Goal: Communication & Community: Answer question/provide support

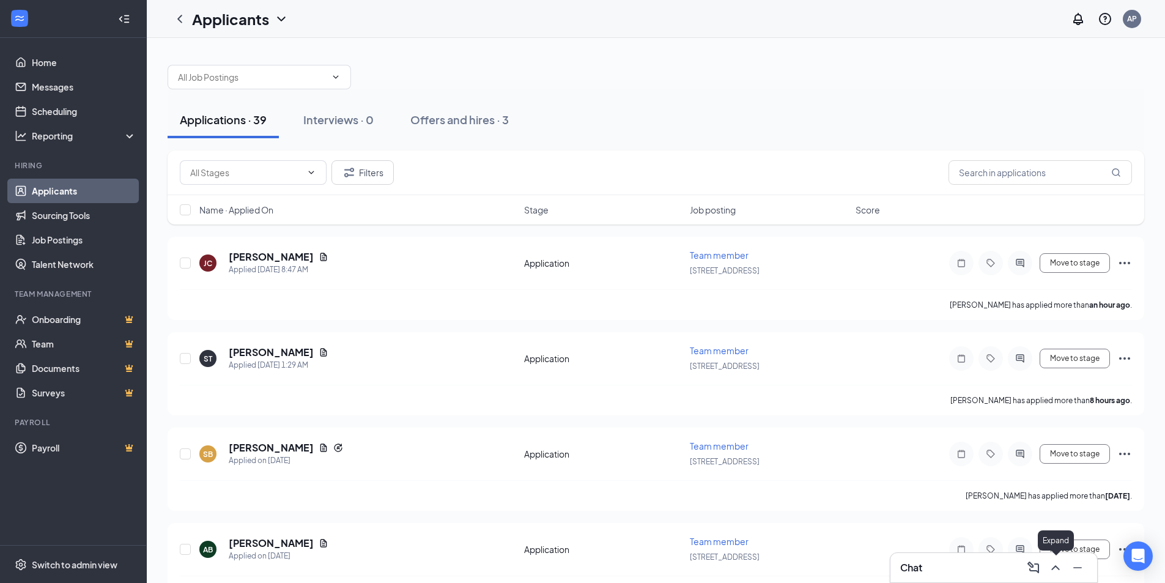
click at [1056, 573] on icon "ChevronUp" at bounding box center [1055, 567] width 15 height 15
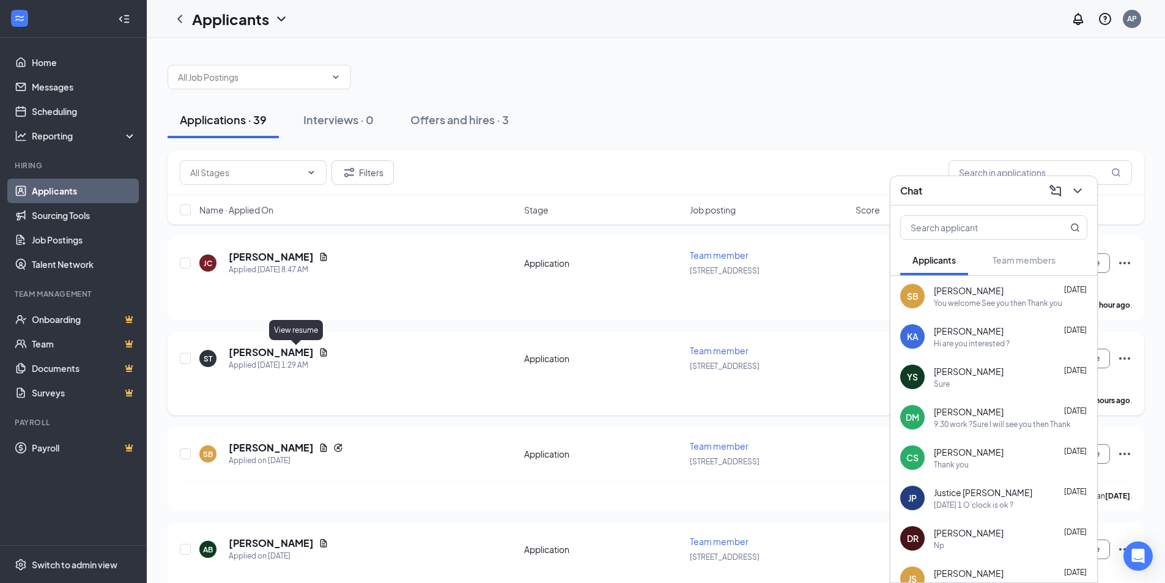
click at [320, 355] on icon "Document" at bounding box center [323, 352] width 7 height 8
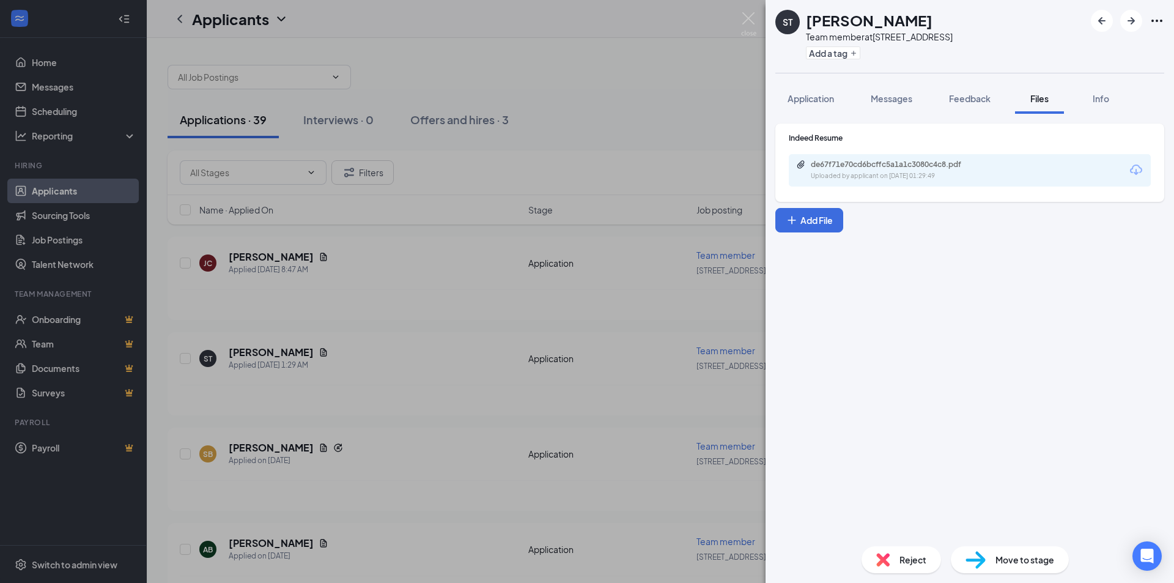
click at [1027, 167] on div "de67f71e70cd6bcffc5a1a1c3080c4c8.pdf Uploaded by applicant on [DATE] 01:29:49" at bounding box center [970, 170] width 362 height 32
click at [912, 164] on div "de67f71e70cd6bcffc5a1a1c3080c4c8.pdf" at bounding box center [896, 165] width 171 height 10
click at [377, 347] on div "ST [PERSON_NAME] Team member at [STREET_ADDRESS] Add a tag Application Messages…" at bounding box center [587, 291] width 1174 height 583
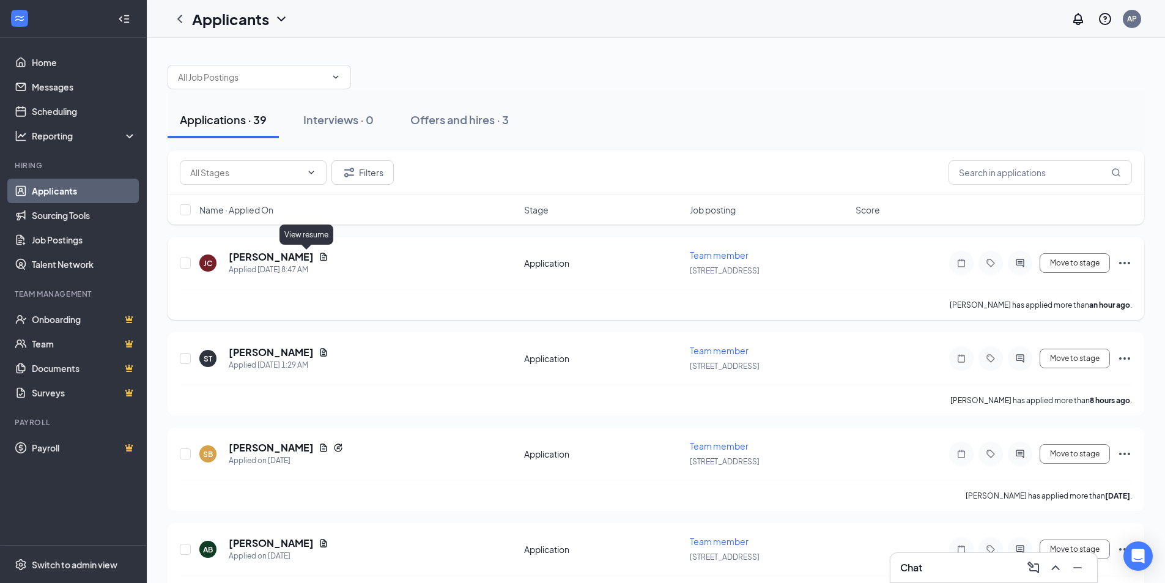
click at [320, 255] on icon "Document" at bounding box center [323, 257] width 7 height 8
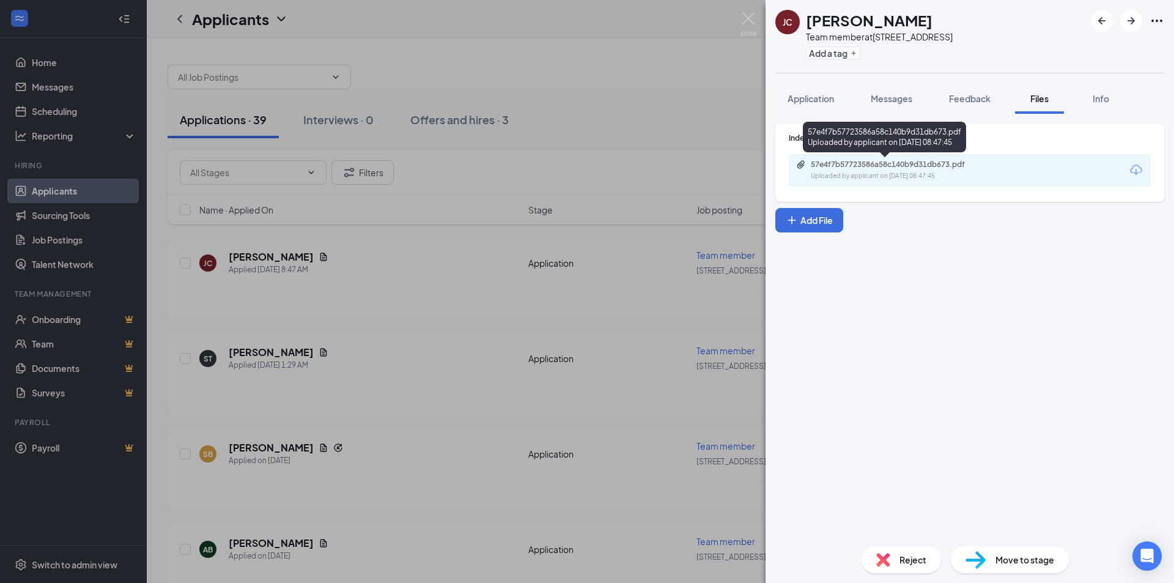
click at [872, 168] on div "57e4f7b57723586a58c140b9d31db673.pdf" at bounding box center [896, 165] width 171 height 10
click at [407, 258] on div "[PERSON_NAME] [PERSON_NAME] Team member at [STREET_ADDRESS] Add a tag Applicati…" at bounding box center [587, 291] width 1174 height 583
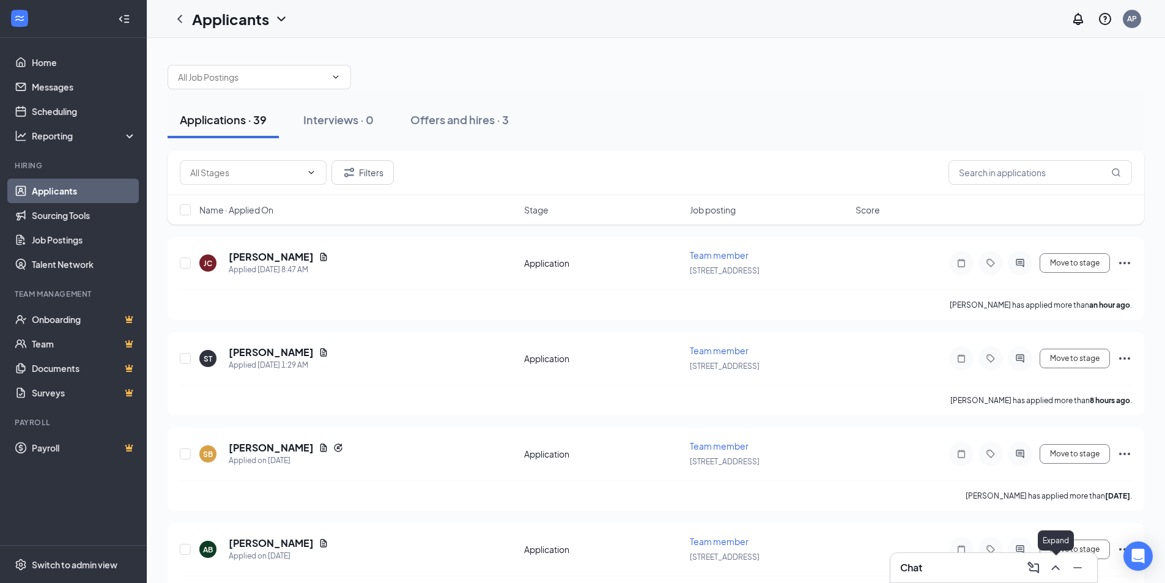
click at [1058, 564] on icon "ChevronUp" at bounding box center [1055, 567] width 15 height 15
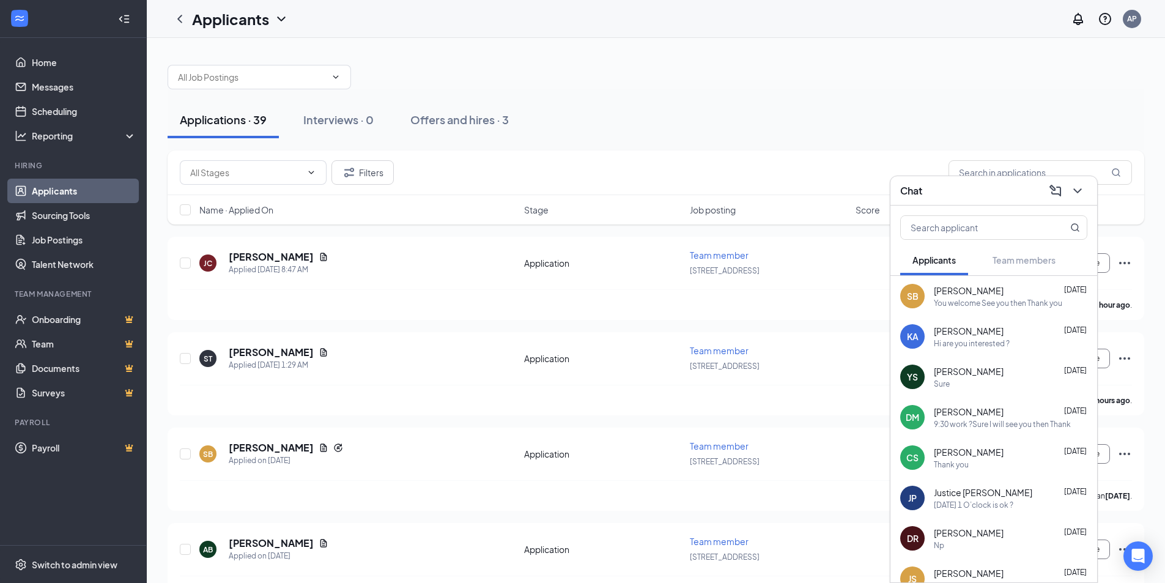
click at [966, 297] on div "[PERSON_NAME] [DATE] You welcome See you then Thank you" at bounding box center [1010, 296] width 153 height 24
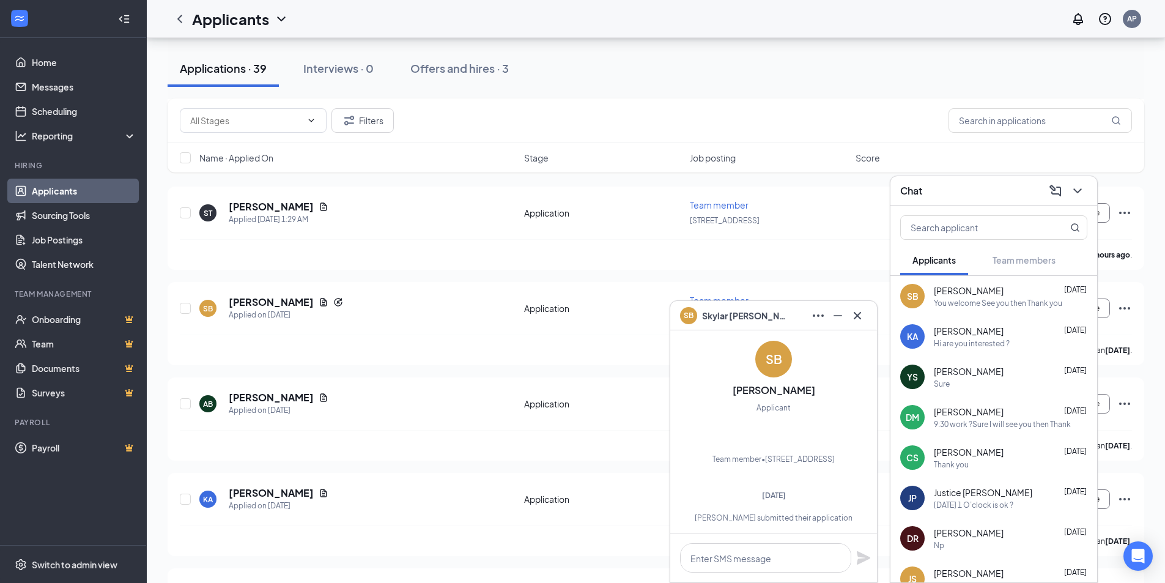
scroll to position [306, 0]
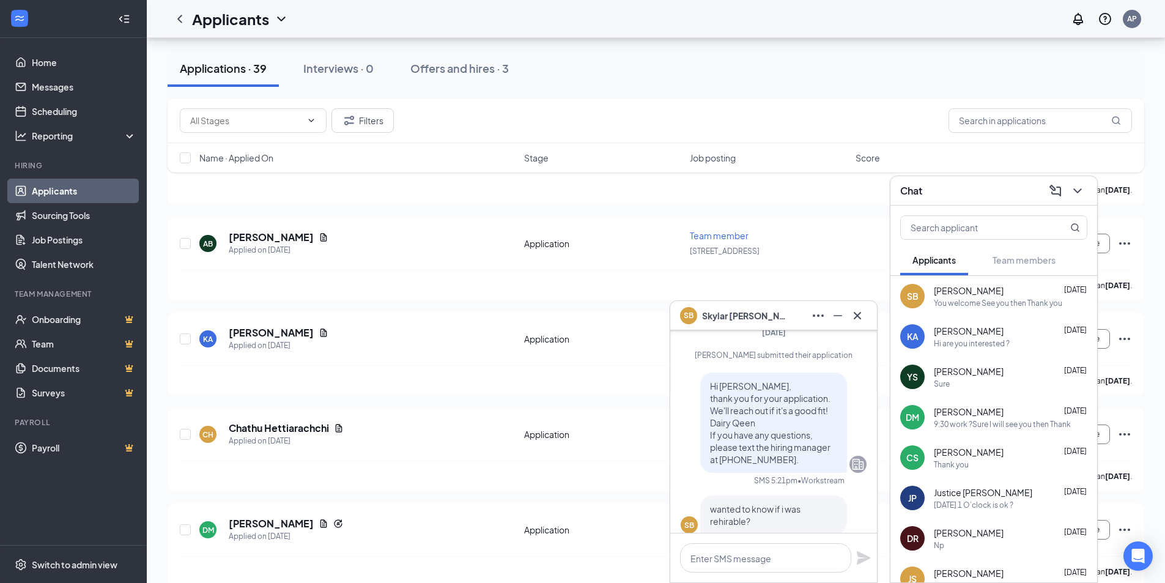
scroll to position [-399, 0]
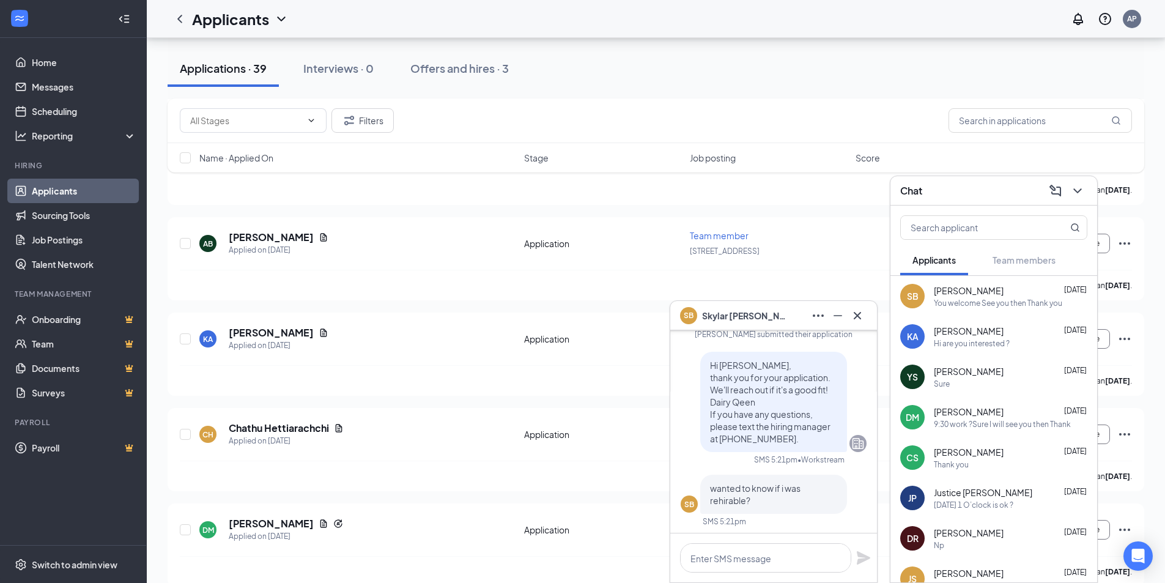
click at [855, 317] on icon "Cross" at bounding box center [857, 315] width 15 height 15
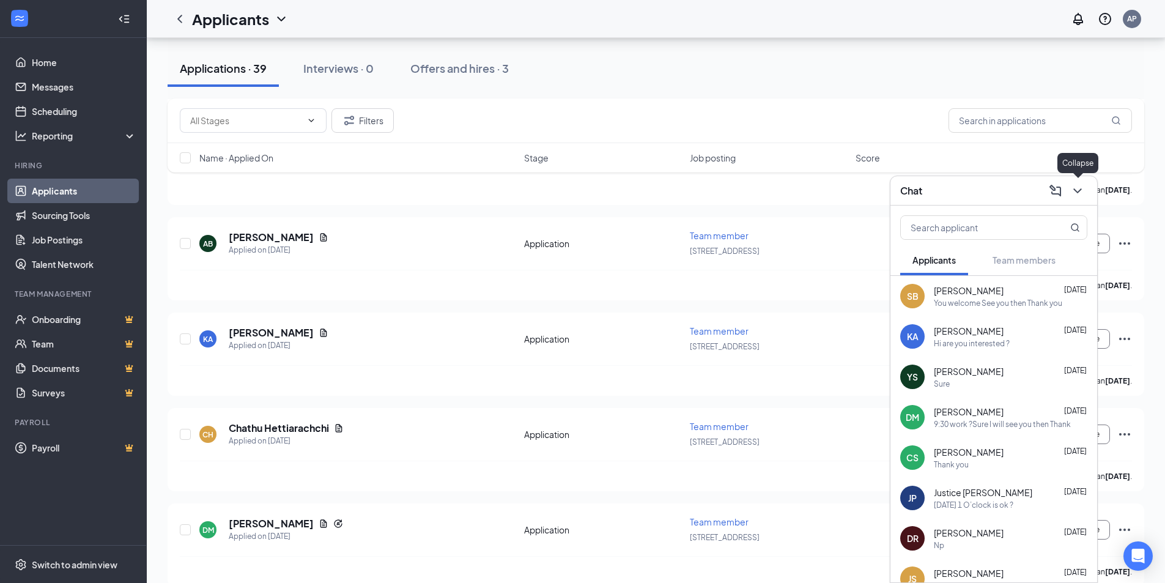
click at [1079, 193] on icon "ChevronDown" at bounding box center [1077, 190] width 15 height 15
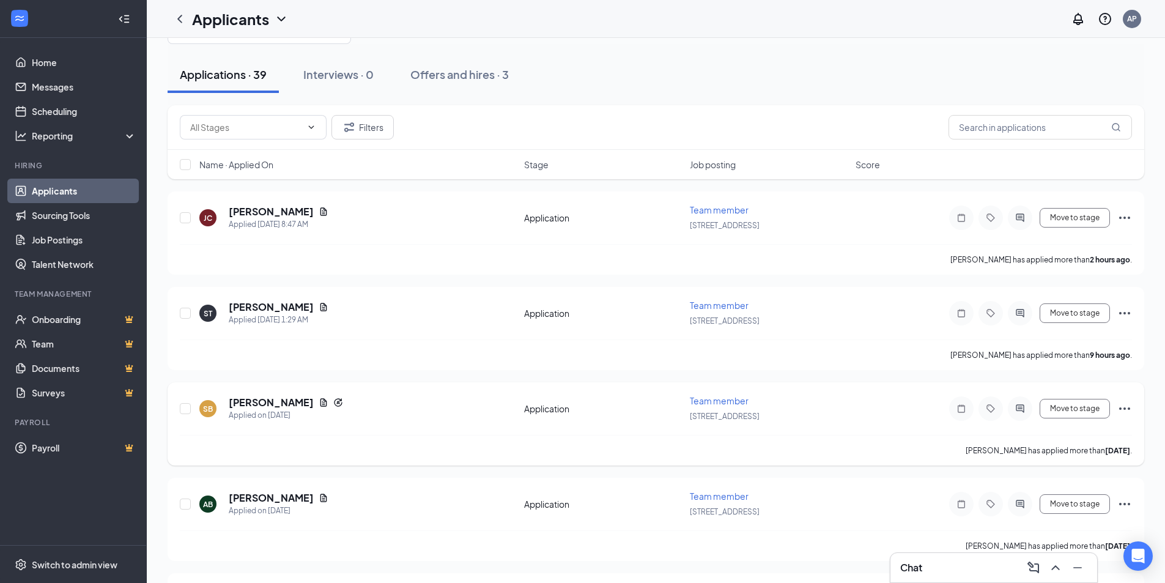
scroll to position [0, 0]
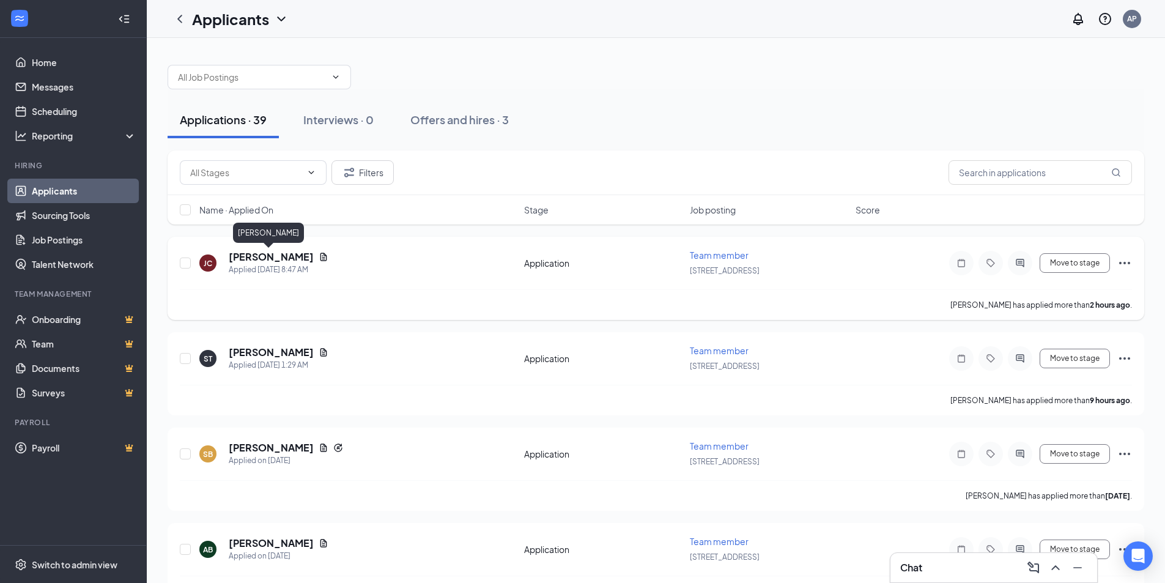
click at [265, 255] on h5 "[PERSON_NAME]" at bounding box center [271, 256] width 85 height 13
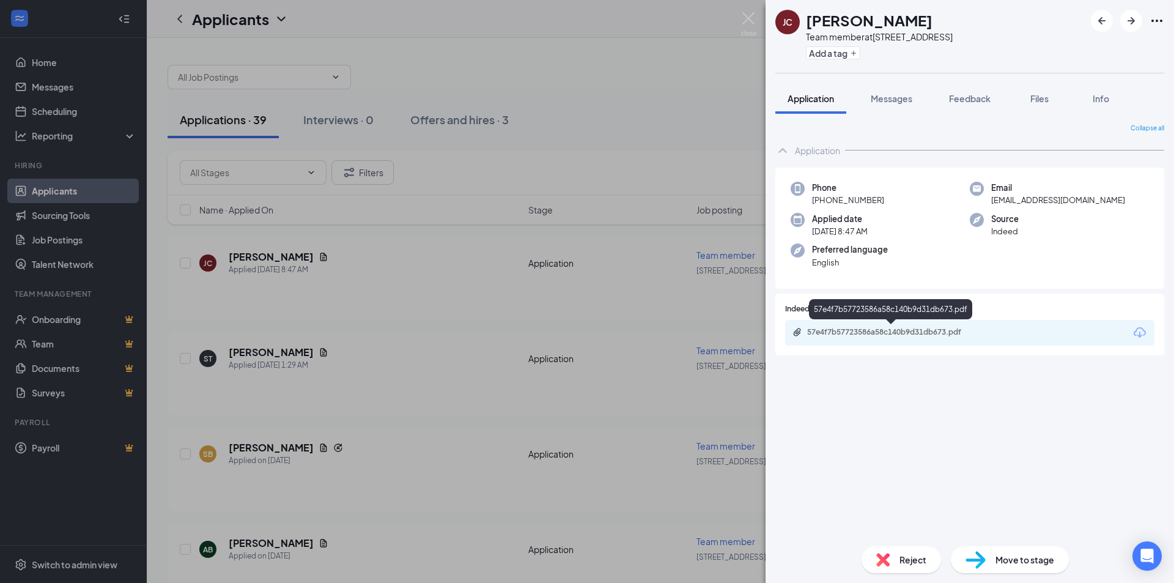
click at [911, 331] on div "57e4f7b57723586a58c140b9d31db673.pdf" at bounding box center [892, 332] width 171 height 10
click at [882, 97] on span "Messages" at bounding box center [892, 98] width 42 height 11
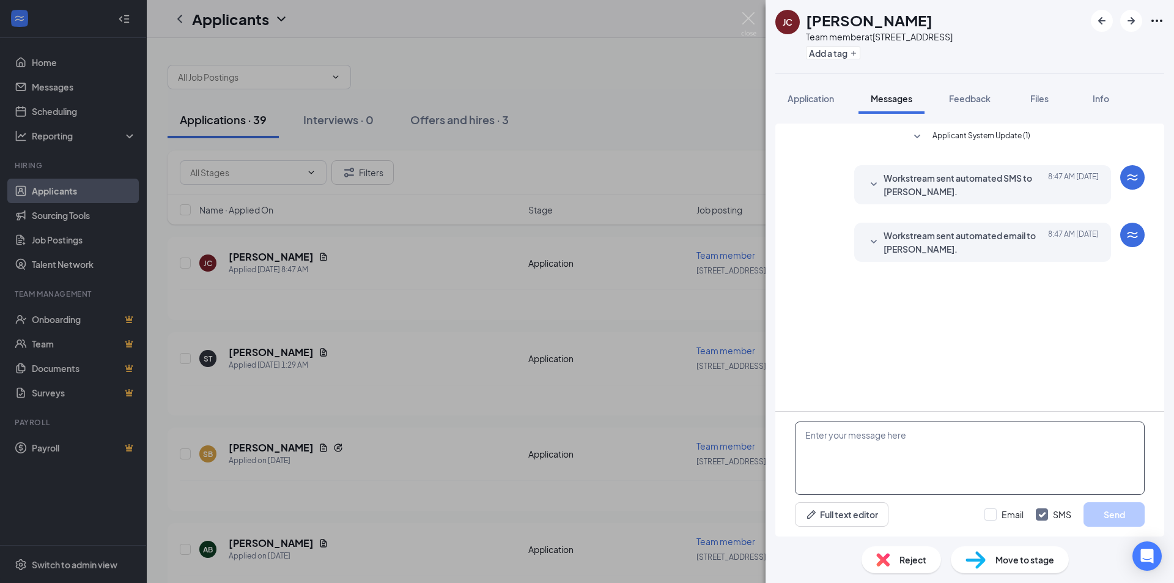
click at [963, 443] on textarea at bounding box center [970, 457] width 350 height 73
type textarea "Hello Do you like to come for interview at DQ ?"
click at [1123, 508] on button "Send" at bounding box center [1114, 514] width 61 height 24
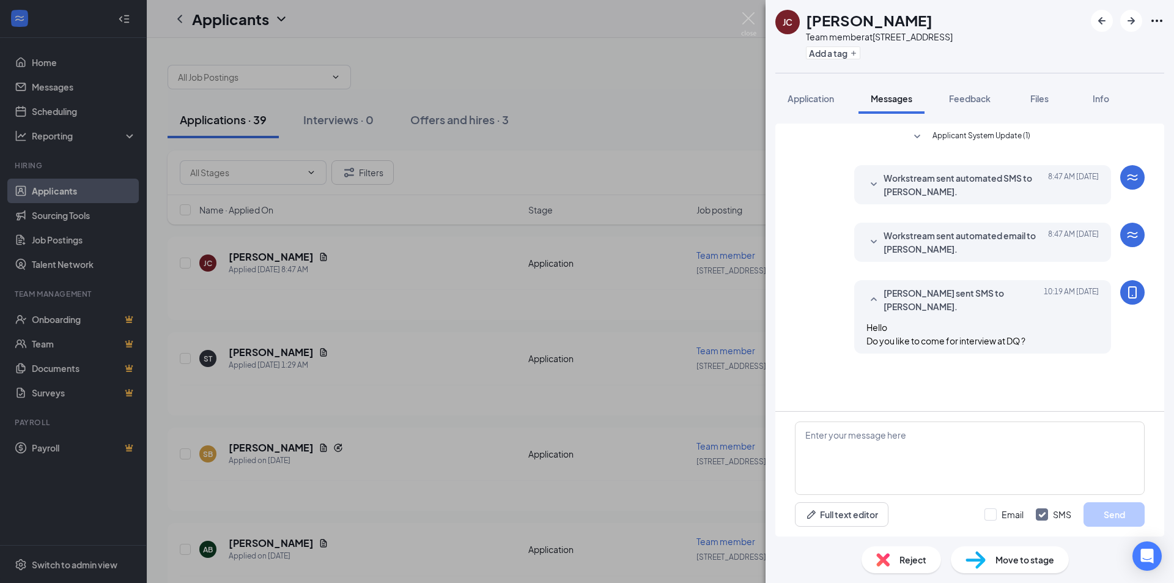
click at [670, 42] on div "[PERSON_NAME] [PERSON_NAME] Team member at [STREET_ADDRESS] Add a tag Applicati…" at bounding box center [587, 291] width 1174 height 583
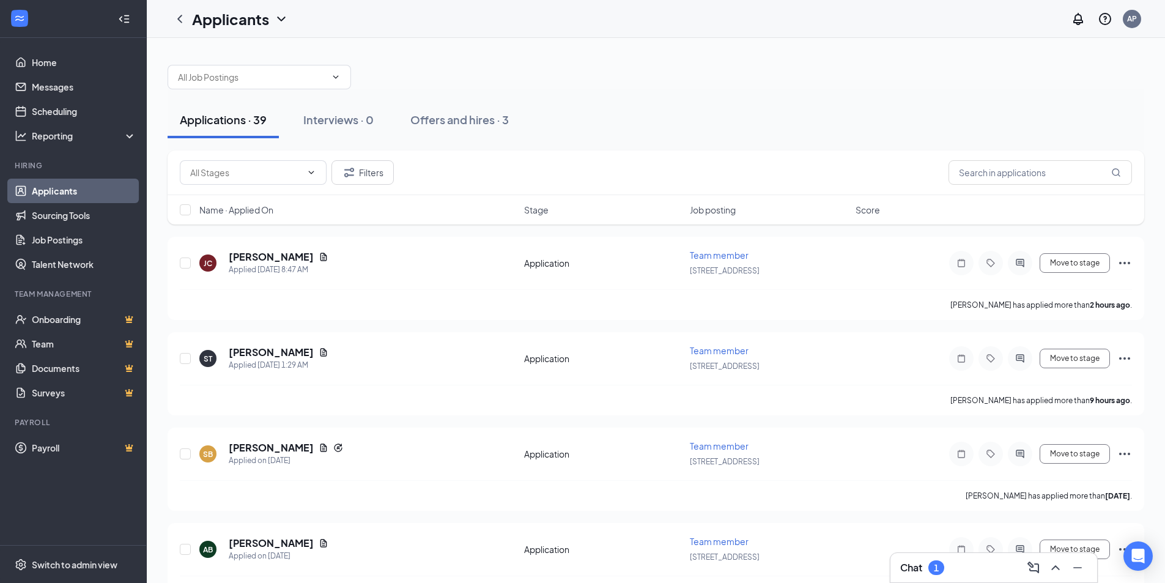
click at [956, 573] on div "Chat 1" at bounding box center [993, 568] width 187 height 20
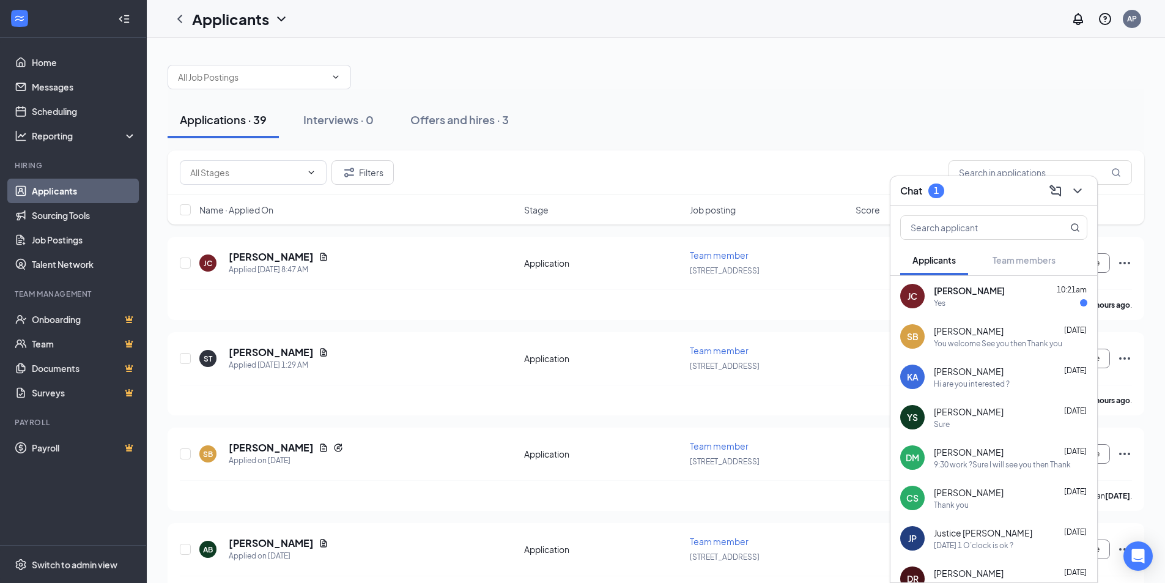
click at [940, 294] on span "[PERSON_NAME]" at bounding box center [969, 290] width 71 height 12
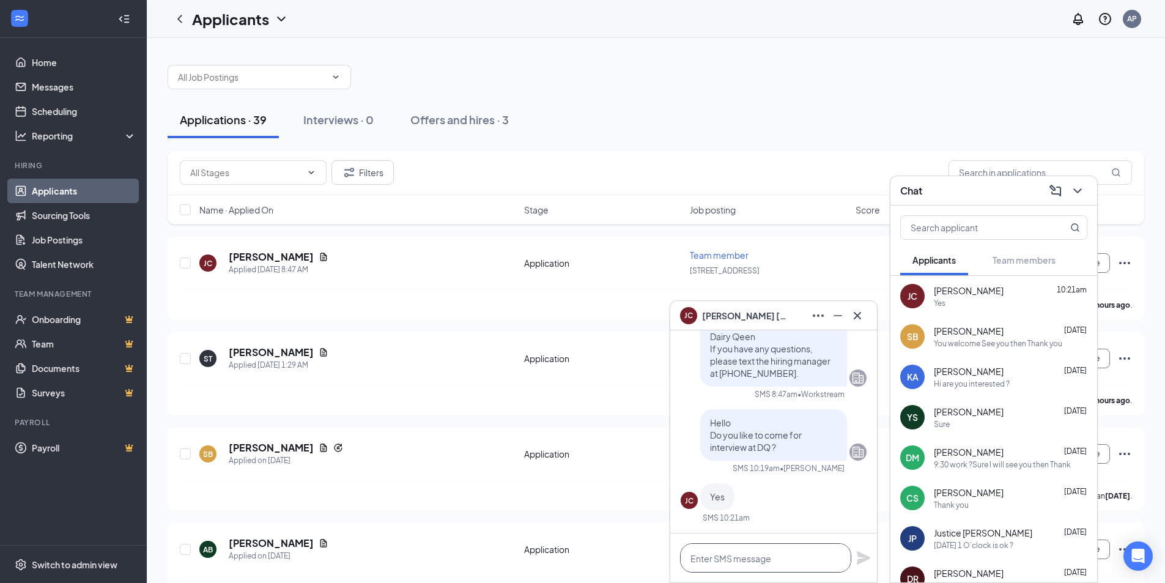
click at [717, 556] on textarea at bounding box center [765, 557] width 171 height 29
type textarea "When do you like it to come for ?"
click at [868, 556] on icon "Plane" at bounding box center [863, 557] width 15 height 15
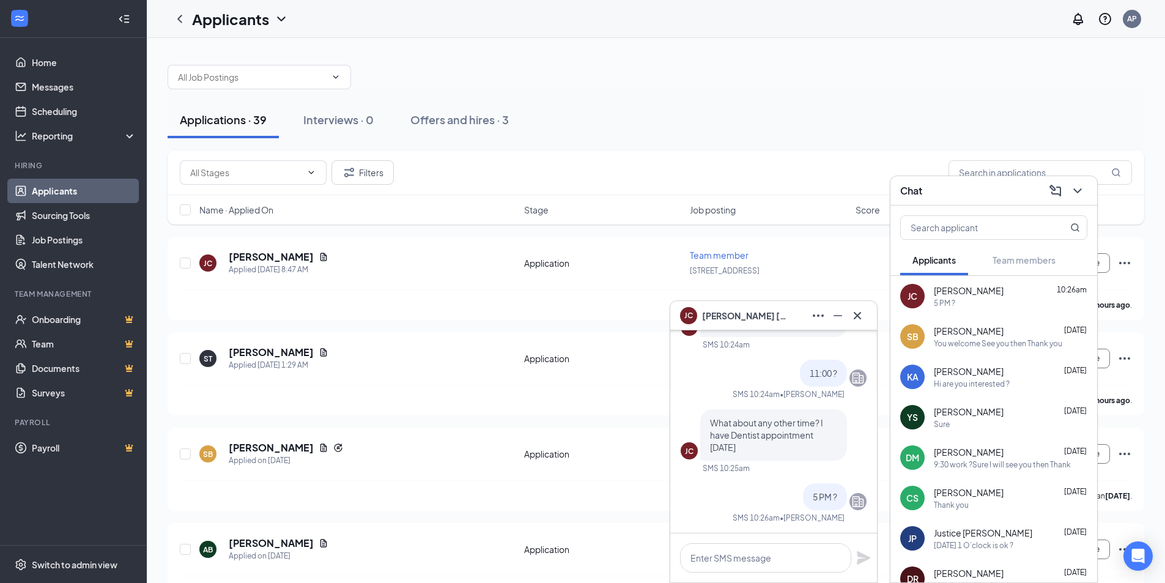
click at [902, 111] on div "Applications · 39 Interviews · 0 Offers and hires · 3" at bounding box center [656, 120] width 977 height 37
click at [1091, 191] on div "Chat" at bounding box center [993, 190] width 207 height 29
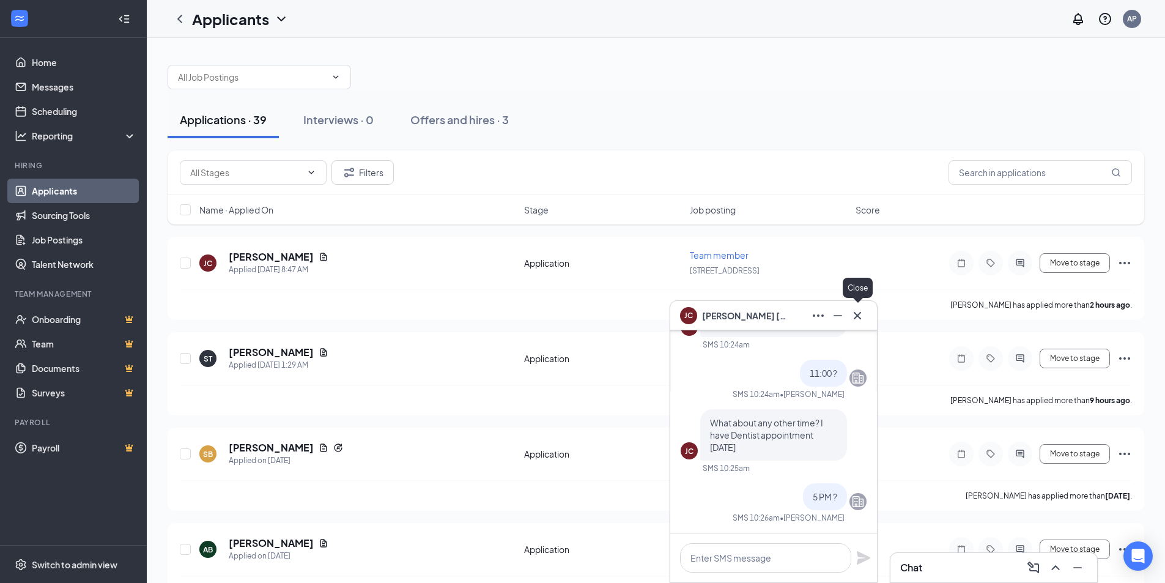
click at [856, 314] on icon "Cross" at bounding box center [857, 314] width 7 height 7
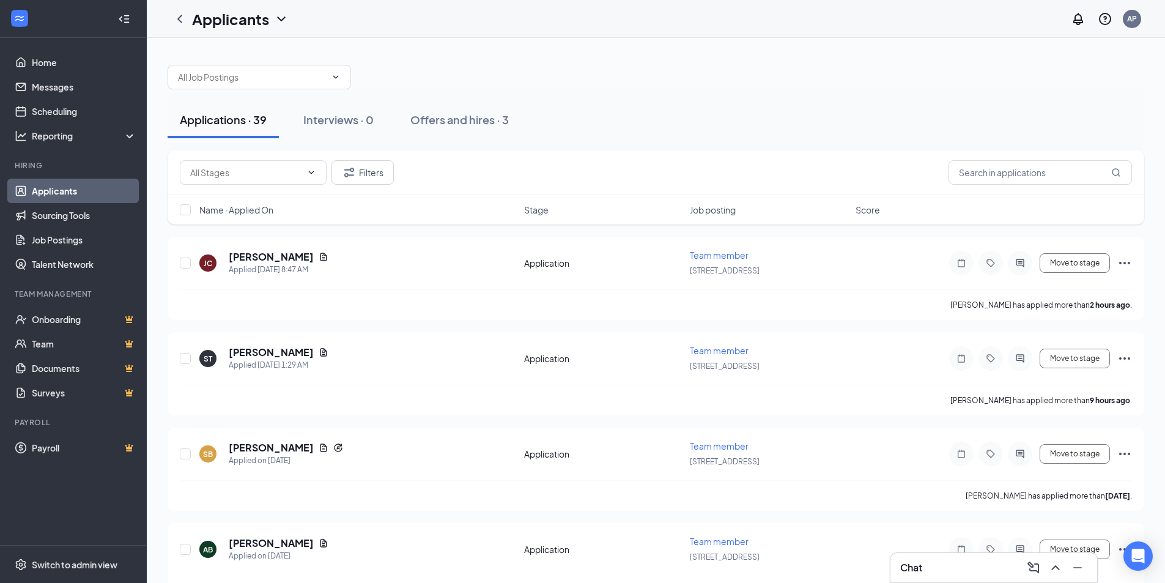
click at [939, 563] on div "Chat" at bounding box center [993, 568] width 187 height 20
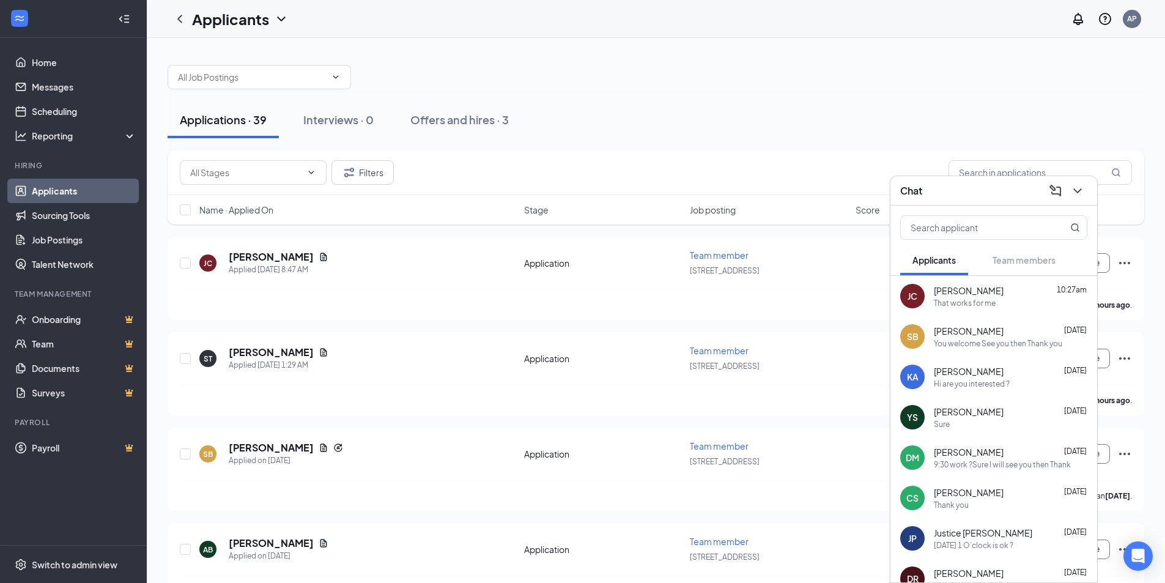
click at [971, 294] on span "[PERSON_NAME]" at bounding box center [969, 290] width 70 height 12
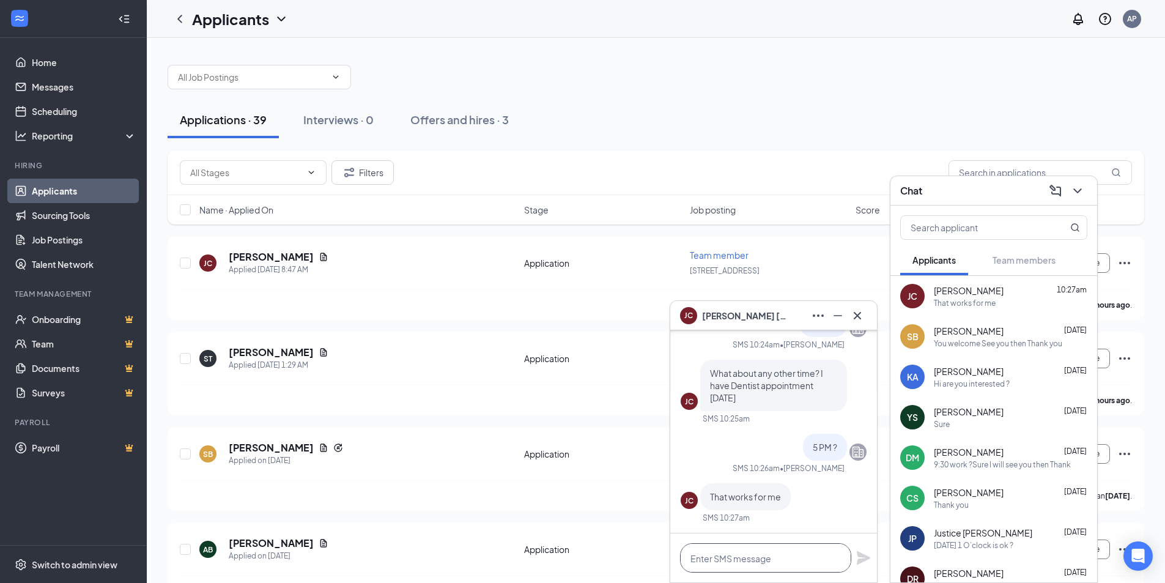
click at [755, 560] on textarea at bounding box center [765, 557] width 171 height 29
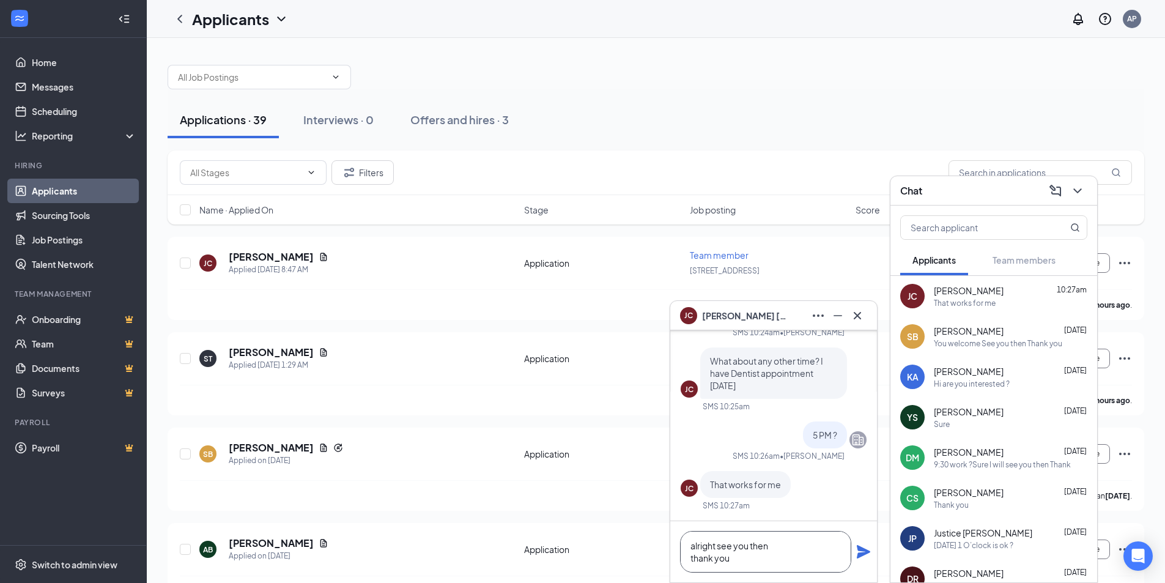
type textarea "alright see you then thank you"
click at [870, 558] on icon "Plane" at bounding box center [863, 551] width 15 height 15
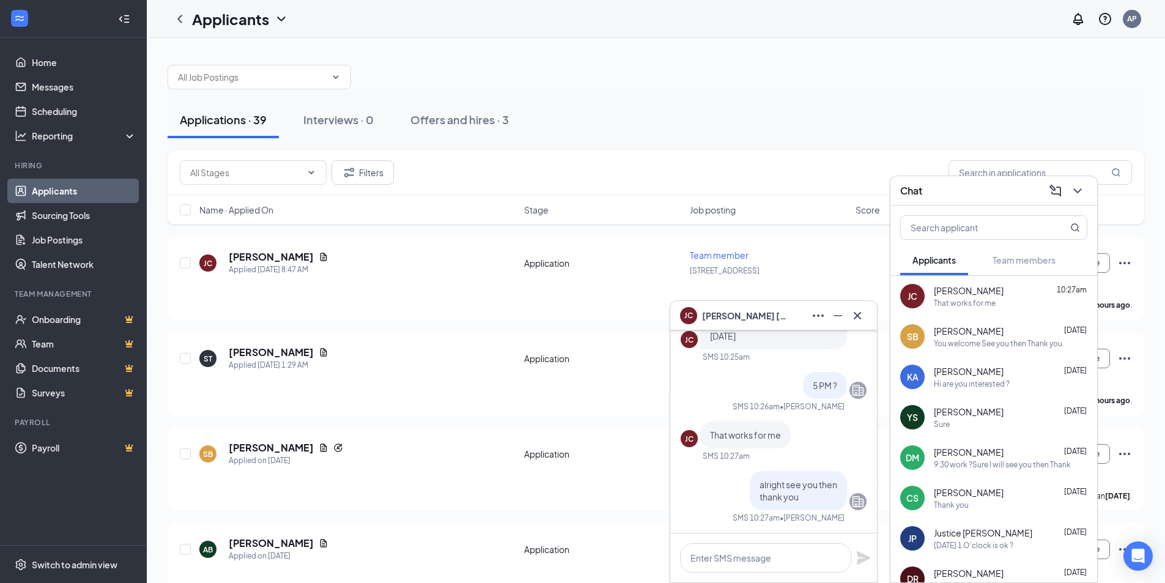
scroll to position [0, 0]
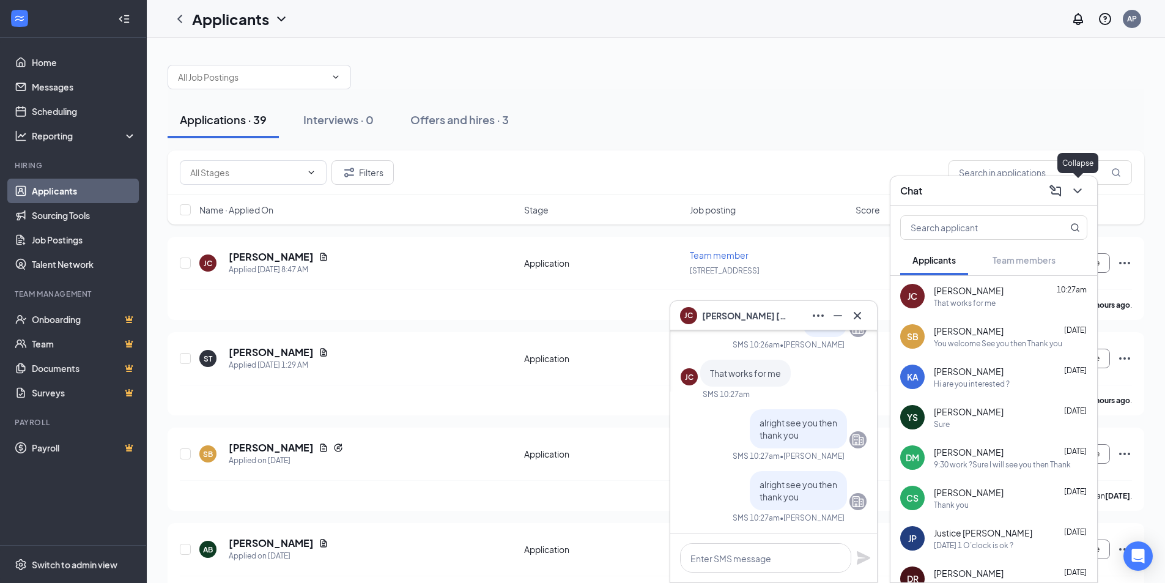
drag, startPoint x: 1077, startPoint y: 189, endPoint x: 931, endPoint y: 252, distance: 159.7
click at [1077, 188] on icon "ChevronDown" at bounding box center [1077, 190] width 15 height 15
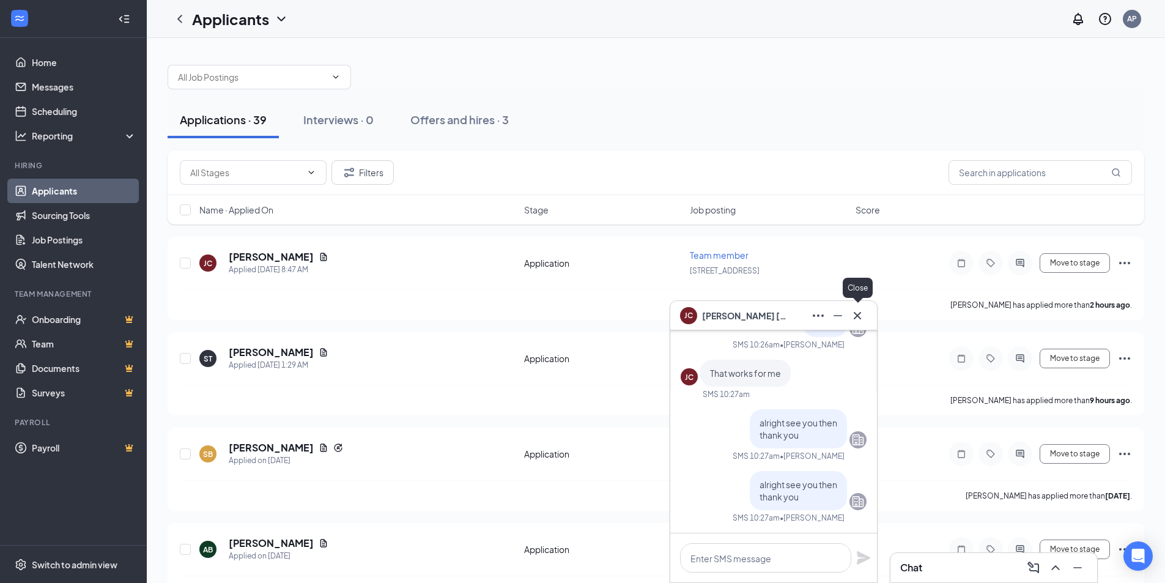
click at [854, 318] on icon "Cross" at bounding box center [857, 314] width 7 height 7
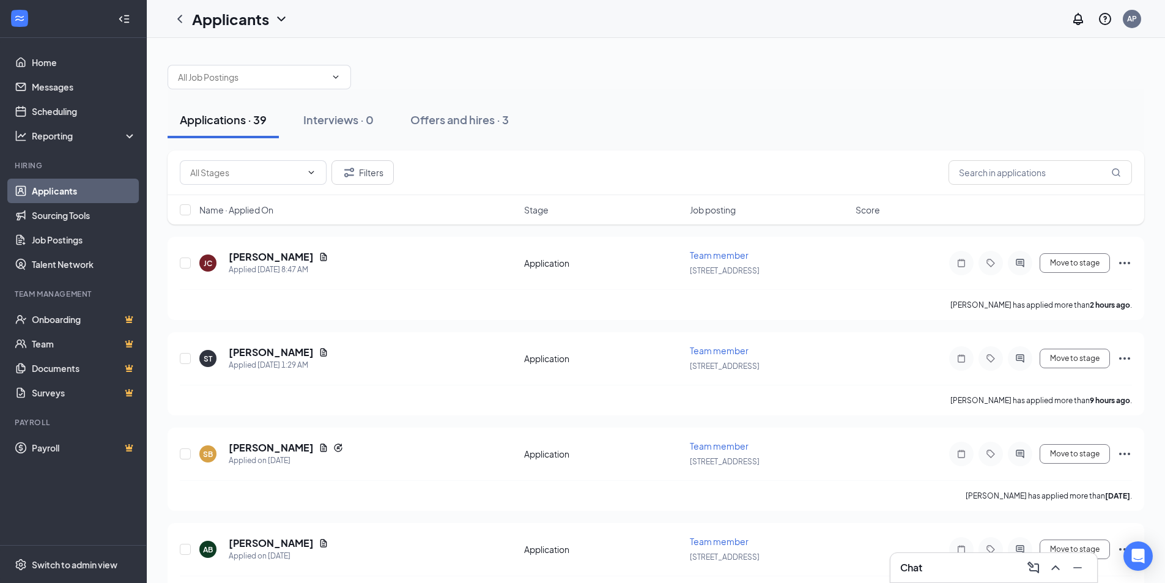
click at [837, 59] on div at bounding box center [656, 71] width 977 height 37
